Goal: Submit feedback/report problem

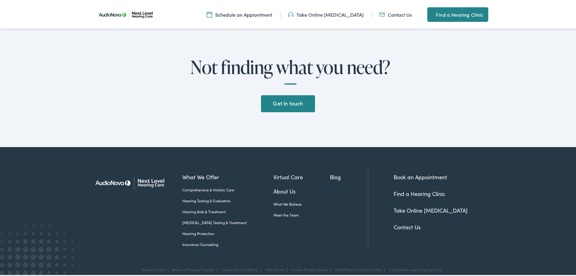
scroll to position [1551, 0]
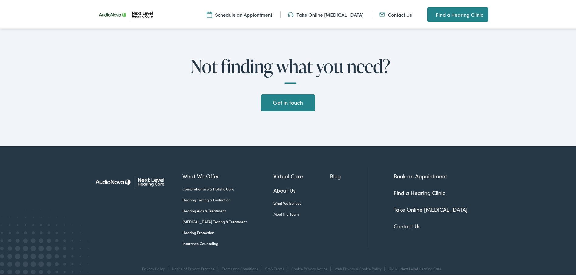
click at [404, 221] on link "Contact Us" at bounding box center [406, 225] width 27 height 8
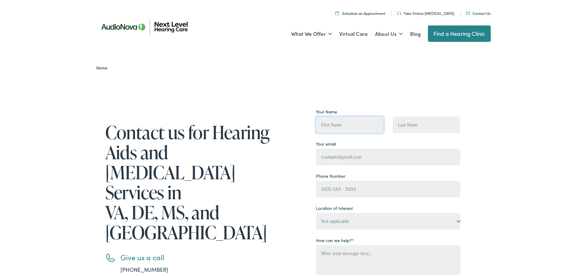
click at [349, 124] on input "Contact form" at bounding box center [350, 123] width 68 height 17
type input "[PERSON_NAME]"
type input "[EMAIL_ADDRESS][DOMAIN_NAME]"
type input "[PHONE_NUMBER]"
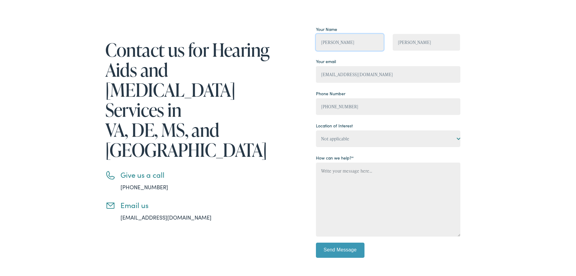
scroll to position [121, 0]
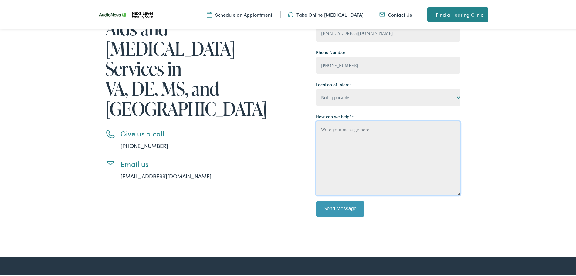
click at [341, 132] on textarea "Contact form" at bounding box center [388, 157] width 144 height 74
paste textarea "PLEASE REMOVE ME/US FROM ALL OF YOUR MAILING LISTS FOR MARKETING PURPOSES AND A…"
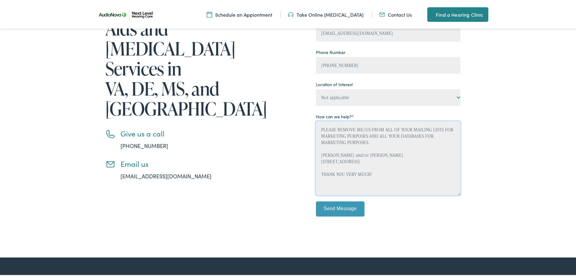
scroll to position [1, 0]
type textarea "PLEASE REMOVE ME/US FROM ALL OF YOUR MAILING LISTS FOR MARKETING PURPOSES AND A…"
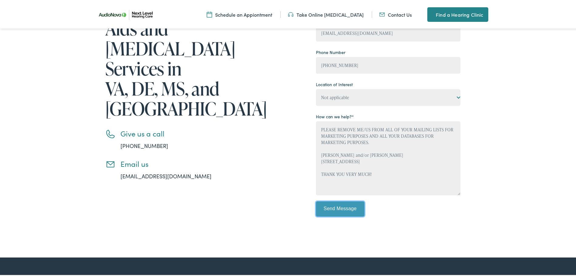
click at [348, 204] on div "Your Name Mark Cooley Mark Cooley Your email mc779006@gmail.com Phone Number (7…" at bounding box center [388, 101] width 144 height 238
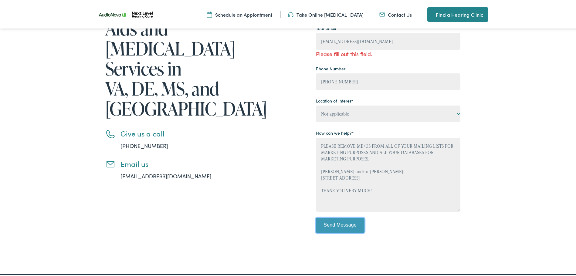
click at [330, 221] on input "Send Message" at bounding box center [340, 224] width 49 height 15
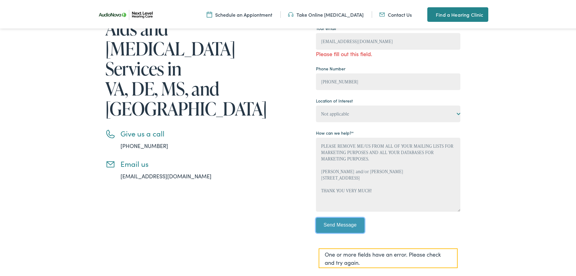
scroll to position [30, 0]
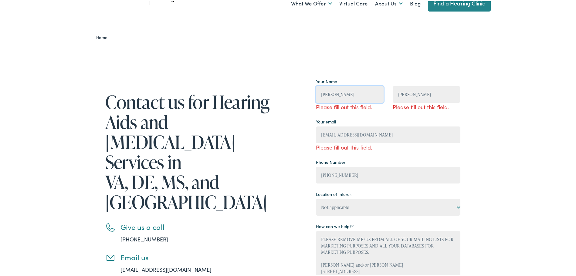
click at [345, 94] on input "Mark Cooley" at bounding box center [350, 93] width 68 height 17
type input "Mark Cooley"
type input "mc779006@gmail.com"
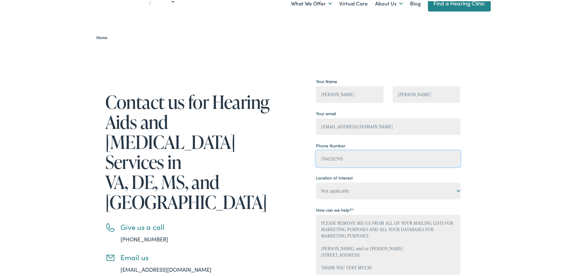
type input "(716) 628-2915"
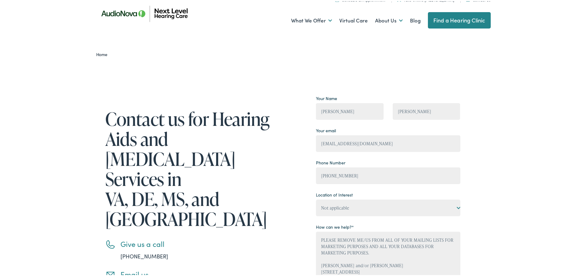
scroll to position [0, 0]
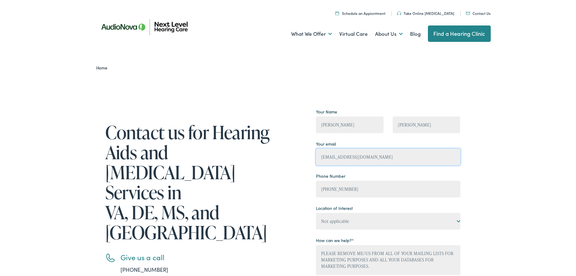
click at [372, 157] on input "mc779006@gmail.com" at bounding box center [388, 155] width 144 height 17
type input "mrsc2477@gmail.com"
click at [389, 186] on input "(716) 628-2915" at bounding box center [388, 188] width 144 height 17
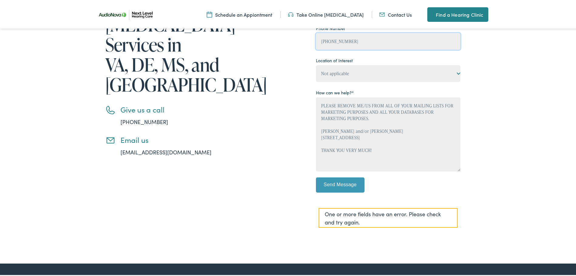
scroll to position [152, 0]
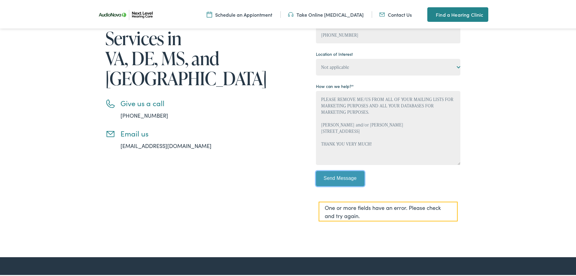
click at [344, 176] on input "Send Message" at bounding box center [340, 177] width 49 height 15
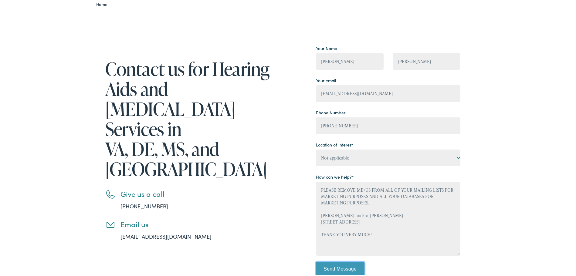
scroll to position [61, 0]
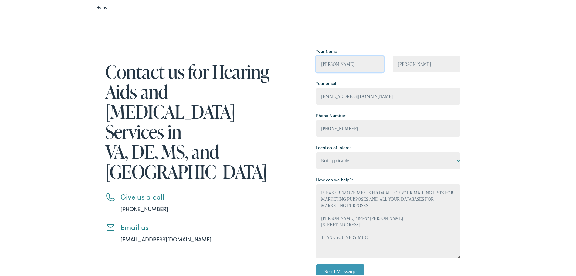
click at [342, 63] on input "Mark Cooley" at bounding box center [350, 63] width 68 height 17
click at [348, 68] on input "Mark Cooley" at bounding box center [350, 63] width 68 height 17
type input "Mark"
click at [408, 64] on input "Mark Cooley" at bounding box center [426, 63] width 68 height 17
click at [407, 64] on input "Mark Cooley" at bounding box center [426, 63] width 68 height 17
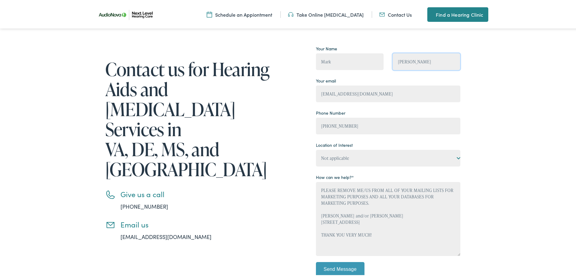
scroll to position [121, 0]
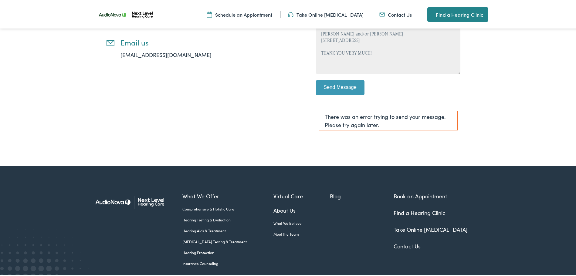
type input "Cooley"
click at [348, 84] on input "Send Message" at bounding box center [340, 86] width 49 height 15
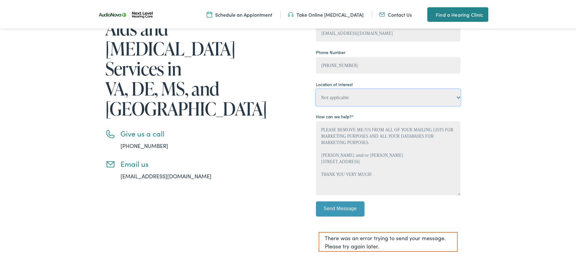
click at [453, 97] on select "Not applicable Next Level Hearing Care, Abingdon Next Level Hearing Care, Charl…" at bounding box center [388, 96] width 144 height 17
select select "Next Level Hearing Care, Midlothian"
click at [316, 88] on select "Not applicable Next Level Hearing Care, Abingdon Next Level Hearing Care, Charl…" at bounding box center [388, 96] width 144 height 17
click at [343, 210] on input "Send Message" at bounding box center [340, 207] width 49 height 15
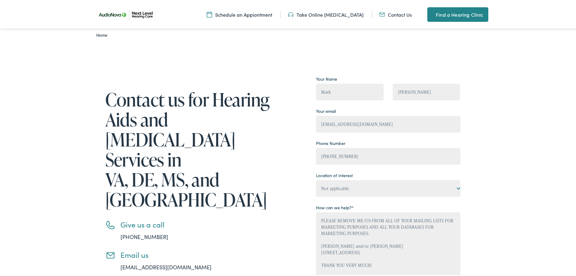
scroll to position [91, 0]
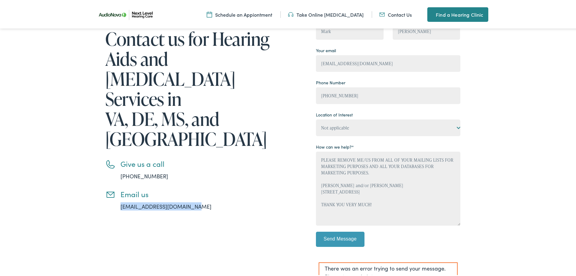
drag, startPoint x: 115, startPoint y: 160, endPoint x: 190, endPoint y: 163, distance: 75.9
click at [190, 189] on li "Email us info@nextlevelhearing.com" at bounding box center [190, 199] width 170 height 21
copy link "info@nextlevelhearing.com"
